Goal: Task Accomplishment & Management: Use online tool/utility

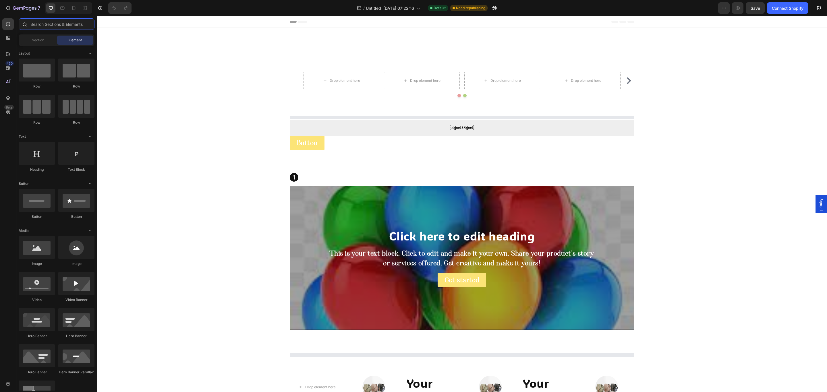
click at [46, 25] on input "text" at bounding box center [57, 23] width 76 height 11
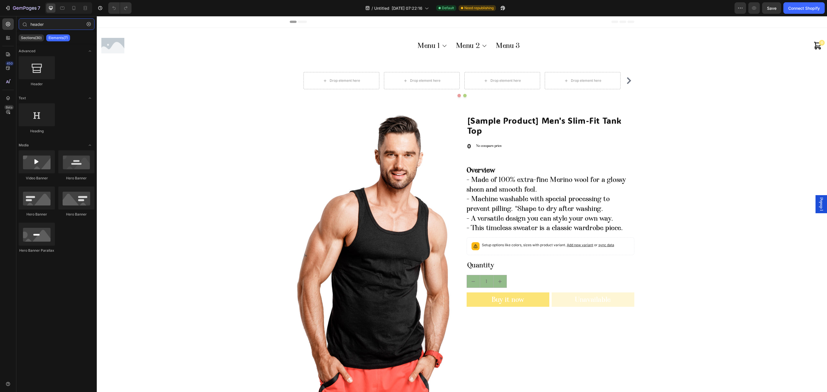
type input "header"
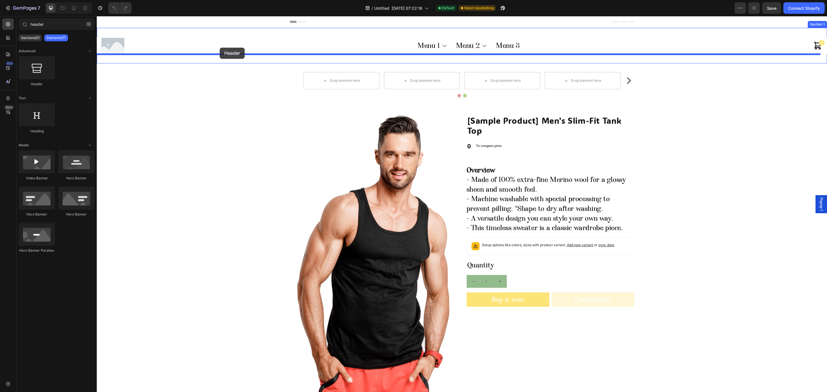
drag, startPoint x: 152, startPoint y: 78, endPoint x: 220, endPoint y: 48, distance: 74.1
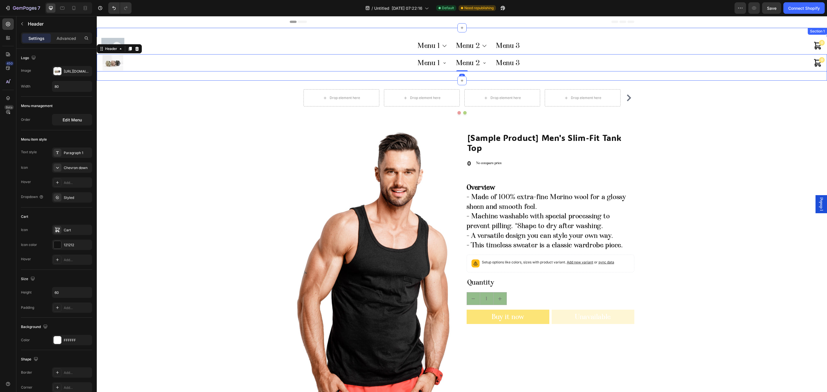
click at [173, 35] on div "Menu 1 Menu 2 Menu 3 Menu 1 Sub Menu 1.1 Sub Menu 1.2 Menu 2 Sub Menu 2.1 Sub M…" at bounding box center [462, 54] width 730 height 53
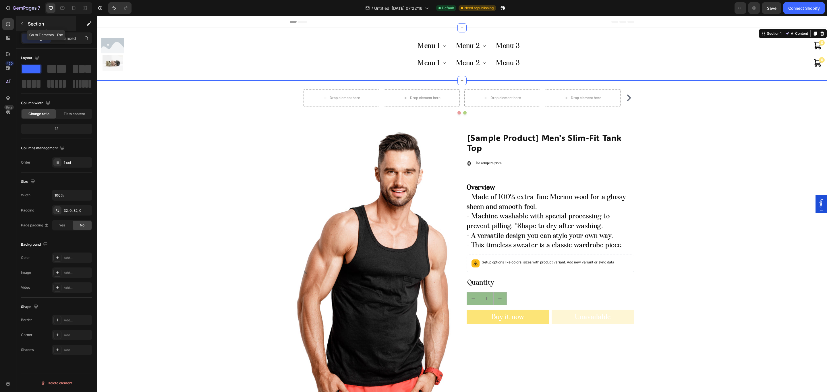
click at [24, 23] on button "button" at bounding box center [22, 23] width 9 height 9
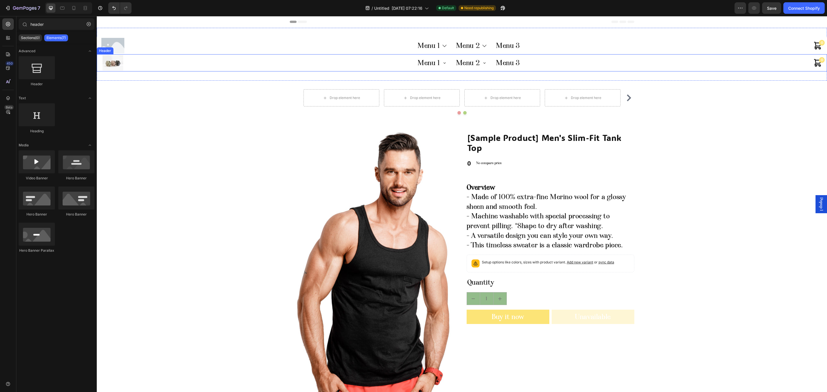
click at [288, 59] on div "Menu 1 Sub Menu 1.1 Sub Menu 1.2 Menu 2 Sub Menu 2.1 Sub Menu 2.2 Sub Menu 2.2.…" at bounding box center [468, 62] width 689 height 17
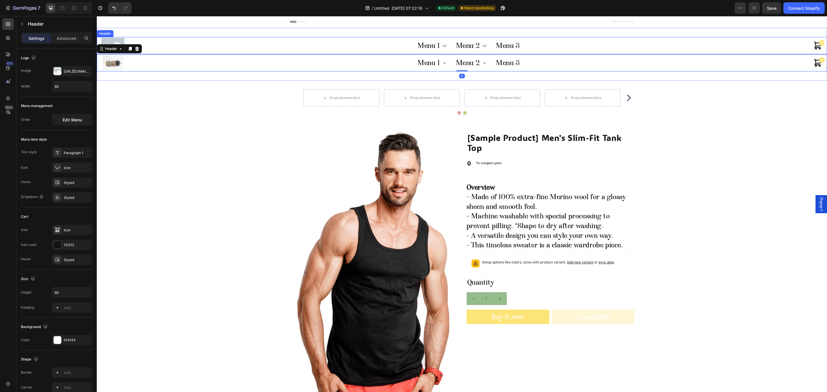
click at [125, 46] on div "Menu 1 Sub Menu 1.1 Sub Menu 1.2 Menu 2 Sub Menu 2.1 Sub Menu 2.2 Sub Menu 2.2.…" at bounding box center [468, 45] width 689 height 17
click at [134, 31] on div at bounding box center [136, 31] width 7 height 7
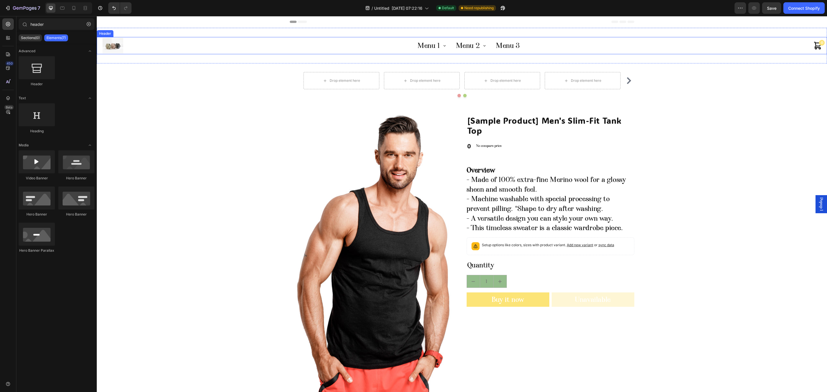
click at [192, 46] on div "Menu 1 Sub Menu 1.1 Sub Menu 1.2 Menu 2 Sub Menu 2.1 Sub Menu 2.2 Sub Menu 2.2.…" at bounding box center [468, 45] width 689 height 17
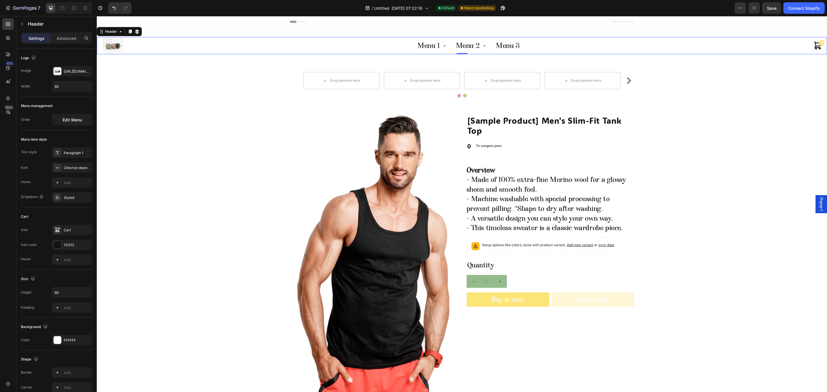
click at [499, 47] on span "Menu 3" at bounding box center [508, 46] width 24 height 10
click at [69, 123] on div "Edit Menu" at bounding box center [72, 120] width 19 height 6
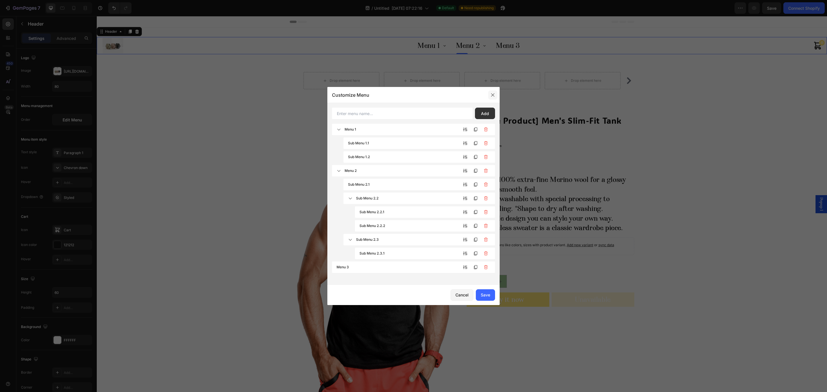
drag, startPoint x: 493, startPoint y: 92, endPoint x: 139, endPoint y: 162, distance: 360.2
click at [493, 93] on icon "button" at bounding box center [492, 95] width 5 height 5
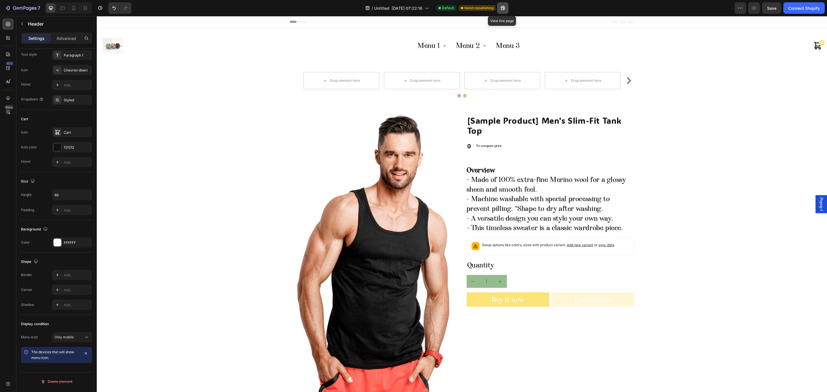
click at [500, 8] on icon "button" at bounding box center [503, 8] width 6 height 6
